Goal: Transaction & Acquisition: Purchase product/service

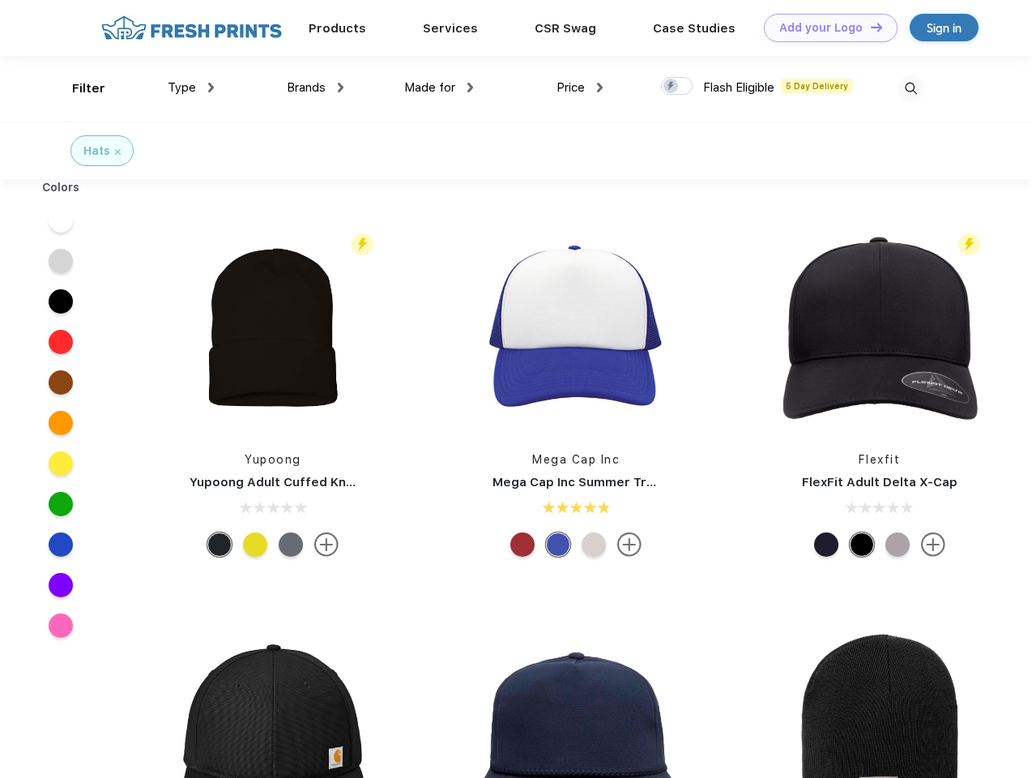
click at [825, 28] on link "Add your Logo Design Tool" at bounding box center [831, 28] width 134 height 28
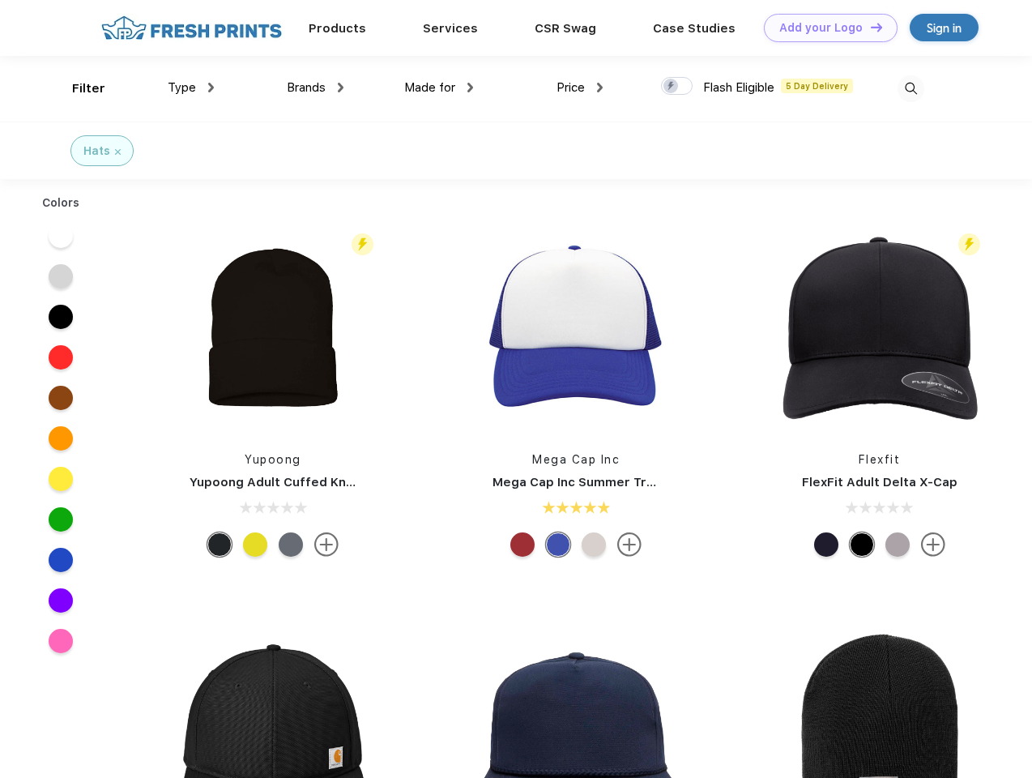
click at [0, 0] on div "Design Tool" at bounding box center [0, 0] width 0 height 0
click at [870, 27] on link "Add your Logo Design Tool" at bounding box center [831, 28] width 134 height 28
click at [78, 88] on div "Filter" at bounding box center [88, 88] width 33 height 19
click at [191, 88] on span "Type" at bounding box center [182, 87] width 28 height 15
click at [315, 88] on span "Brands" at bounding box center [306, 87] width 39 height 15
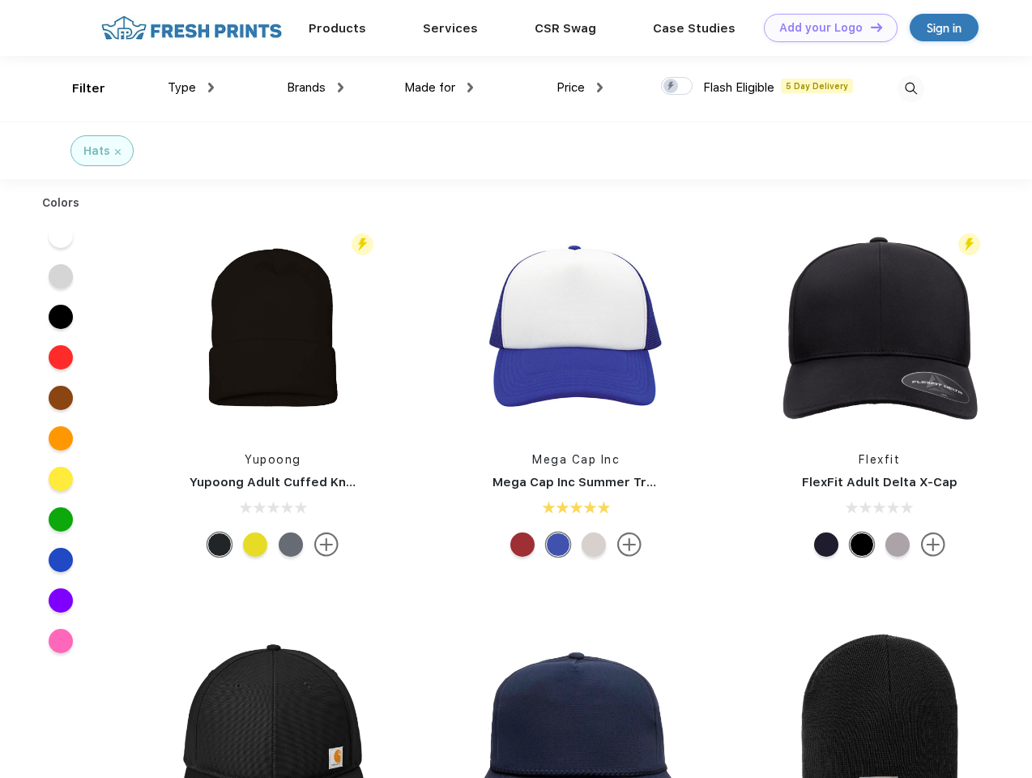
click at [439, 88] on span "Made for" at bounding box center [429, 87] width 51 height 15
click at [580, 88] on span "Price" at bounding box center [571, 87] width 28 height 15
click at [677, 87] on div at bounding box center [677, 86] width 32 height 18
click at [672, 87] on input "checkbox" at bounding box center [666, 81] width 11 height 11
click at [911, 88] on img at bounding box center [911, 88] width 27 height 27
